Goal: Check status: Check status

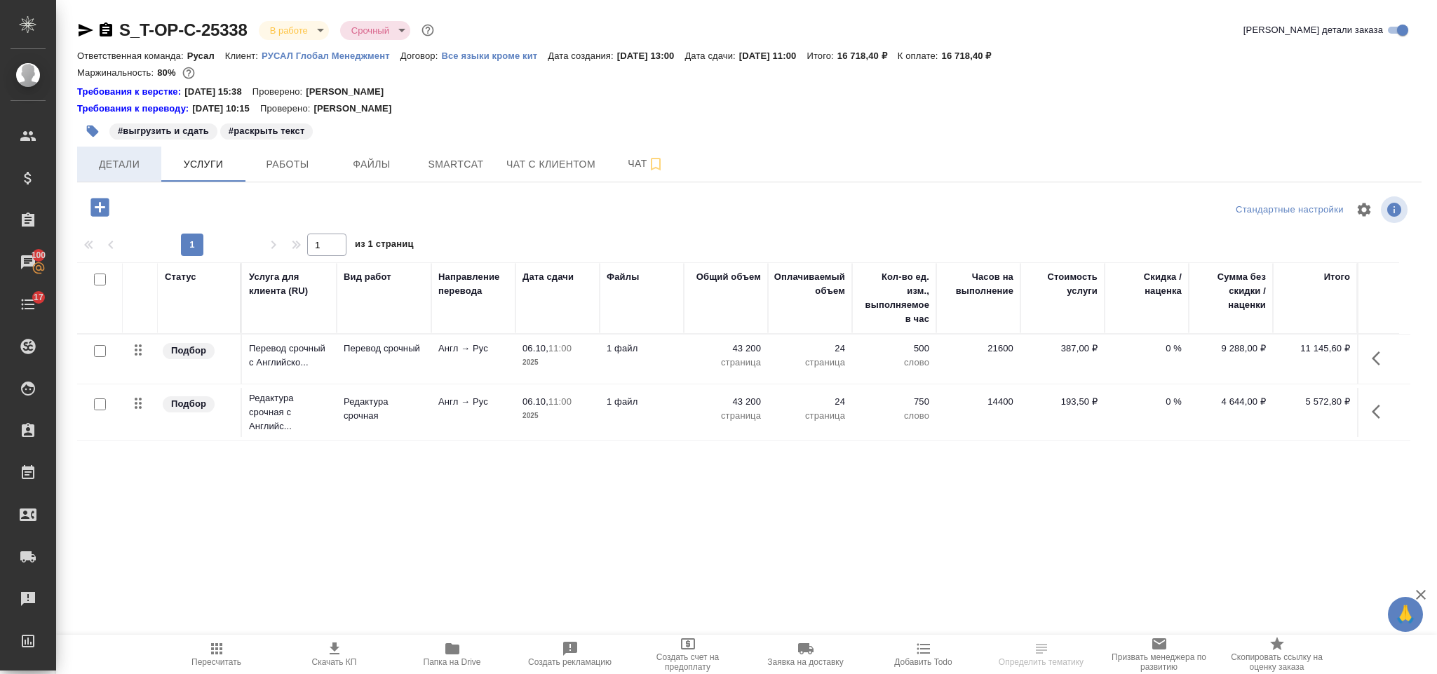
click at [112, 156] on span "Детали" at bounding box center [119, 165] width 67 height 18
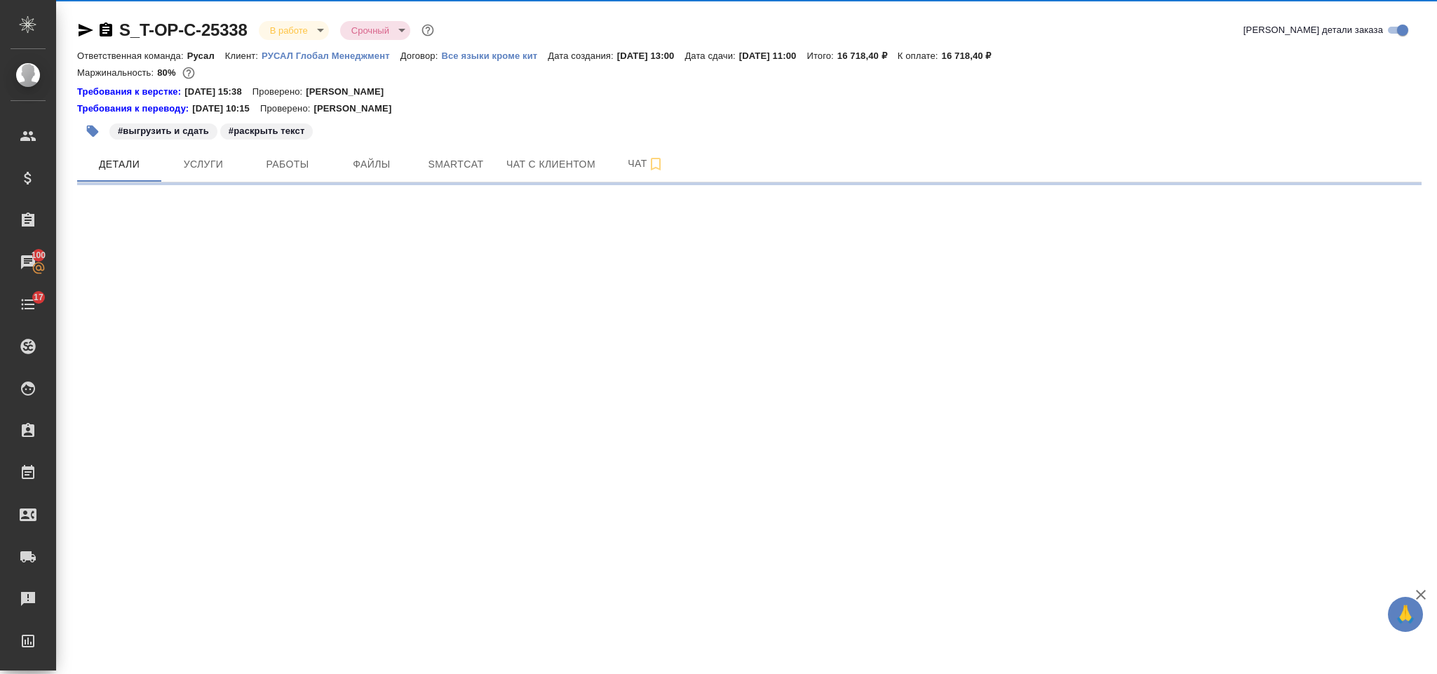
select select "RU"
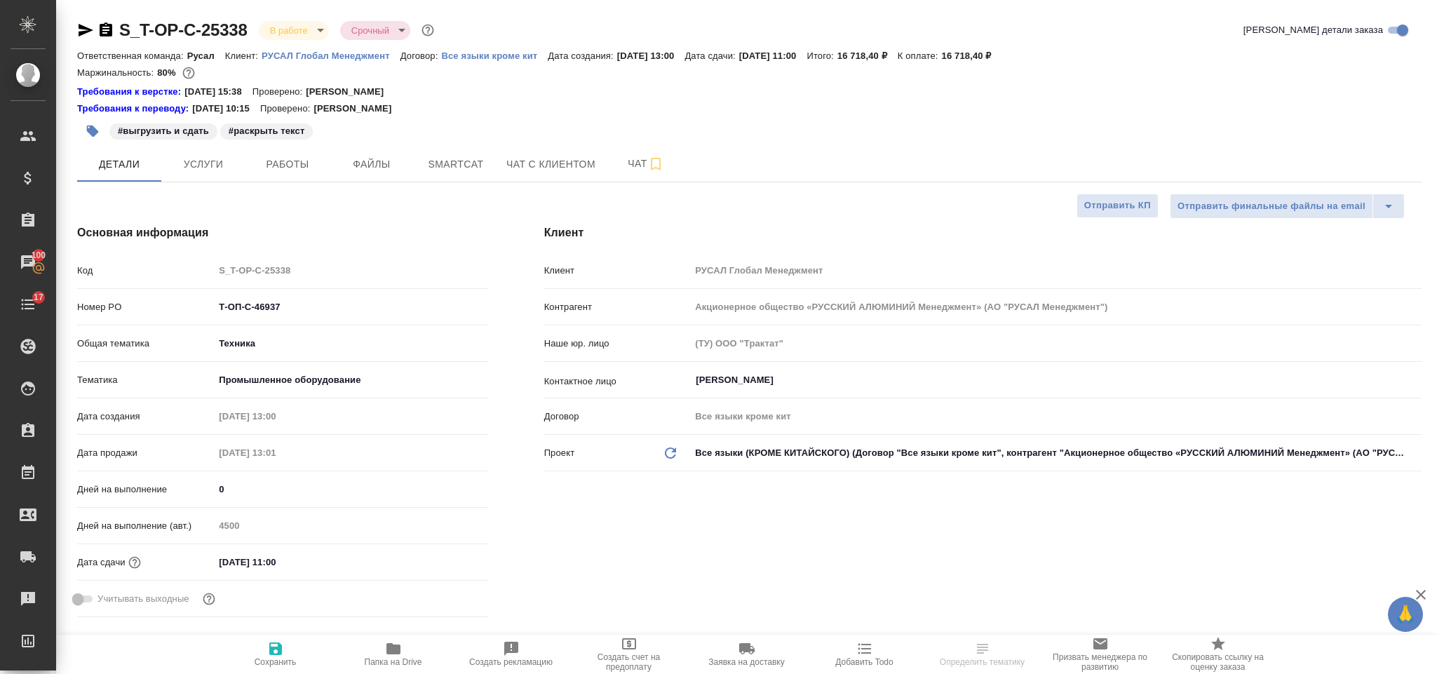
type textarea "x"
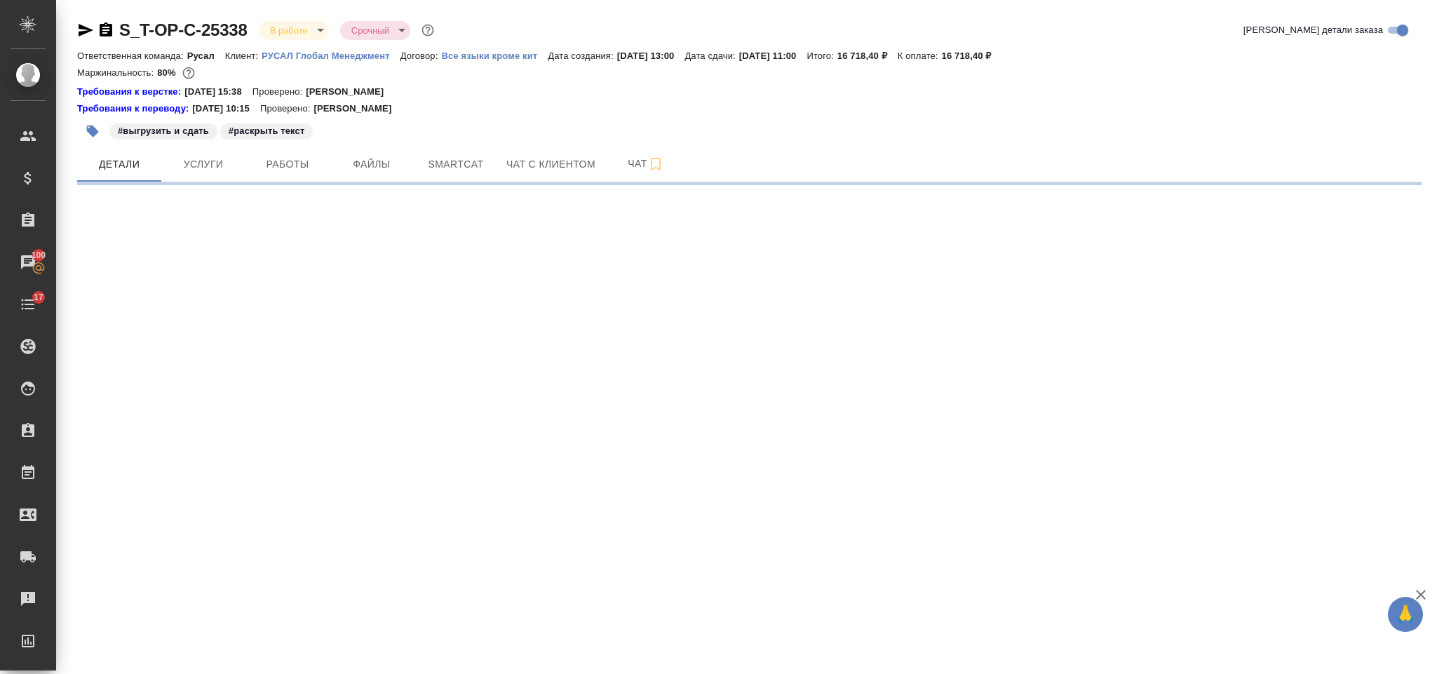
select select "RU"
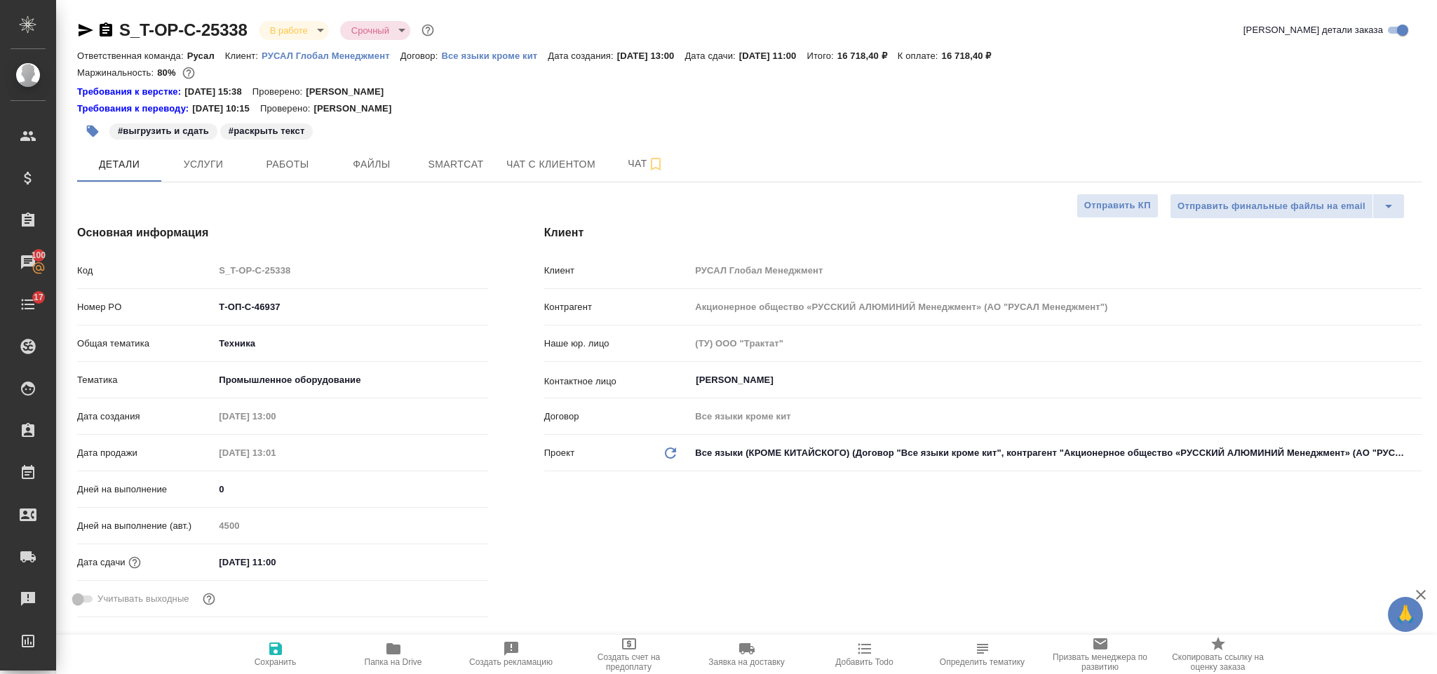
type textarea "x"
